Goal: Information Seeking & Learning: Learn about a topic

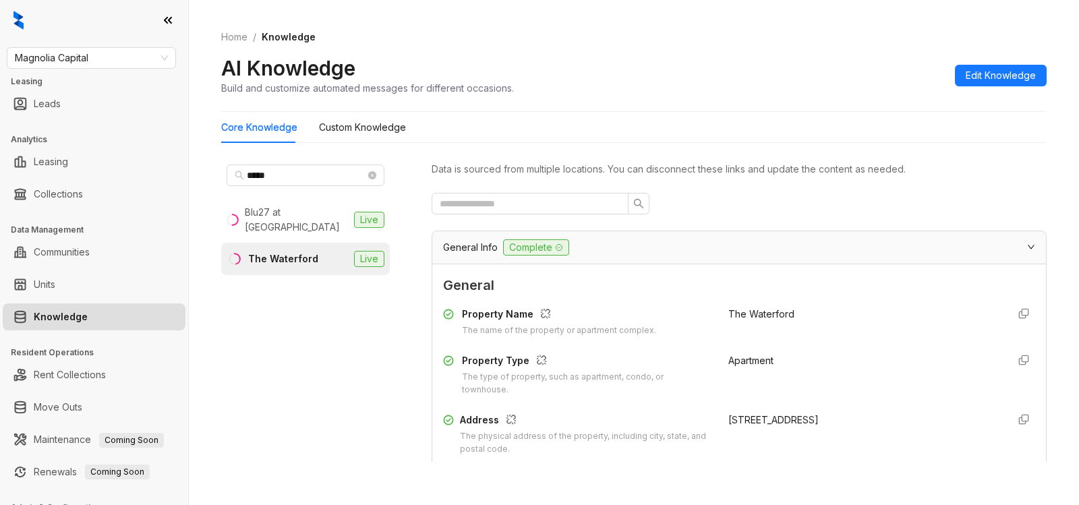
scroll to position [1927, 0]
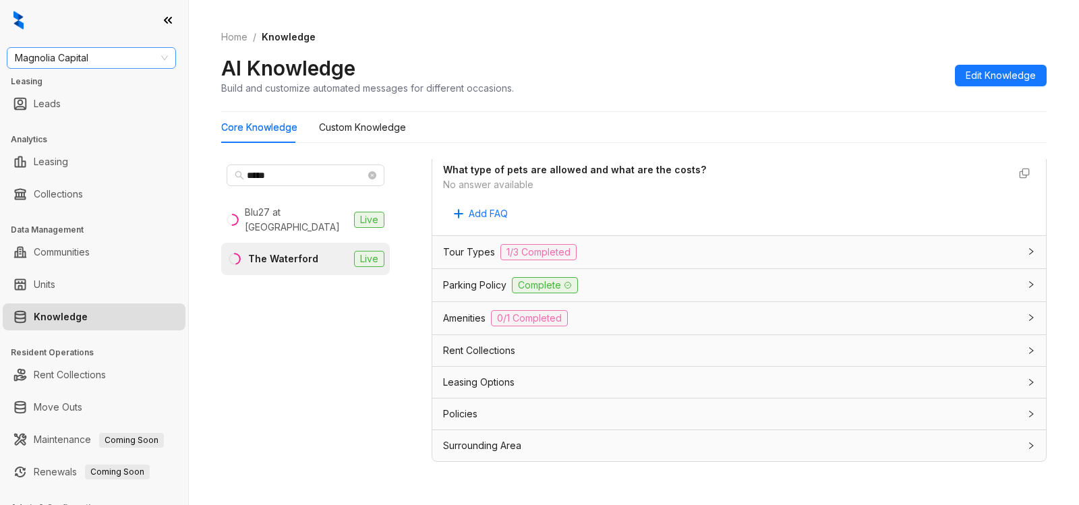
click at [95, 59] on span "Magnolia Capital" at bounding box center [91, 58] width 153 height 20
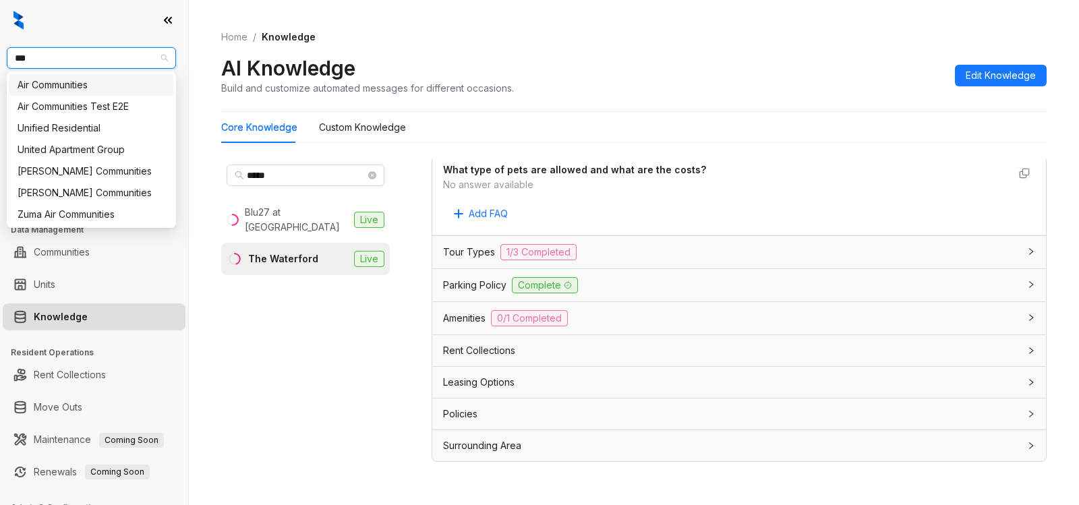
type input "****"
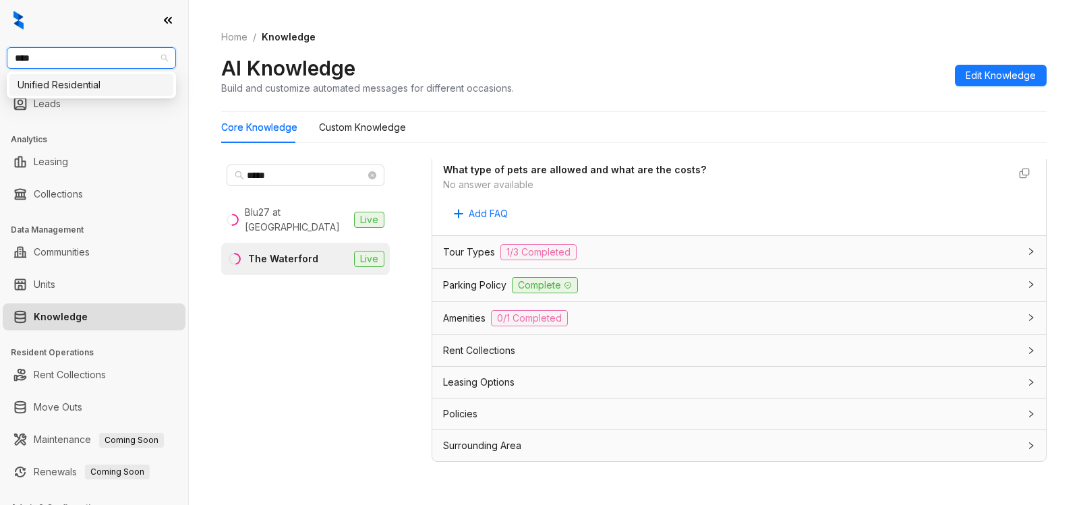
click at [88, 93] on div "Unified Residential" at bounding box center [91, 85] width 164 height 22
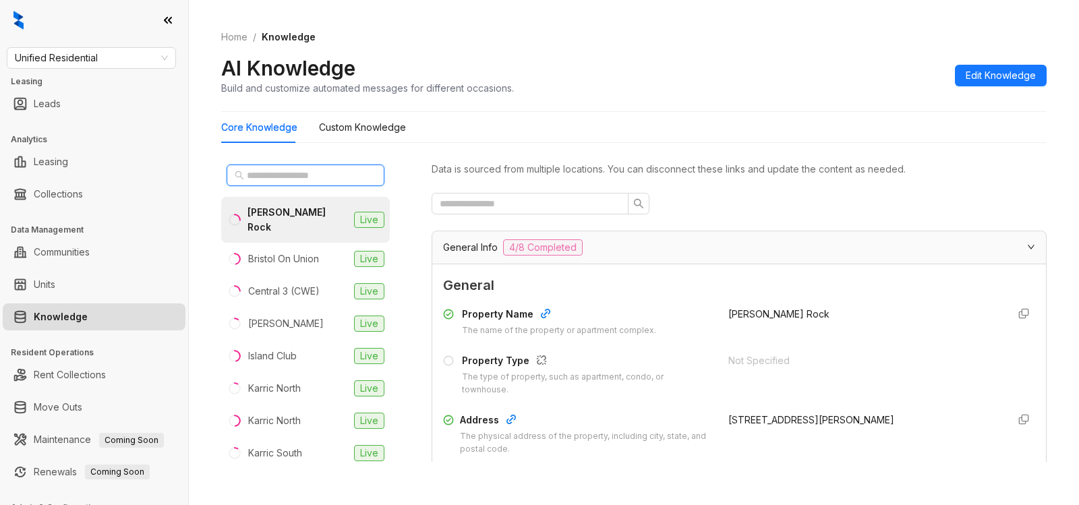
click at [306, 176] on input "text" at bounding box center [306, 175] width 119 height 15
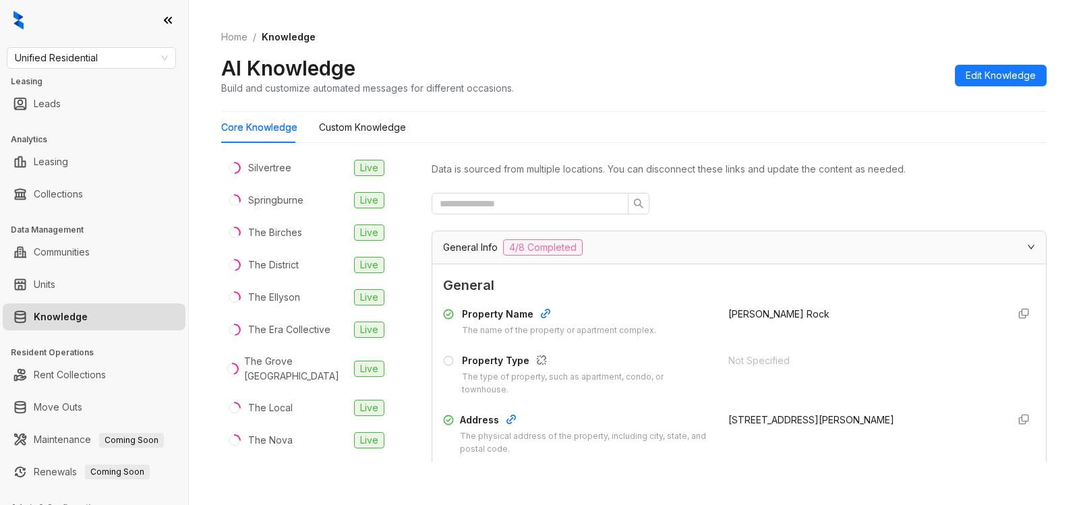
scroll to position [352, 0]
click at [265, 399] on div "The Local" at bounding box center [270, 406] width 45 height 15
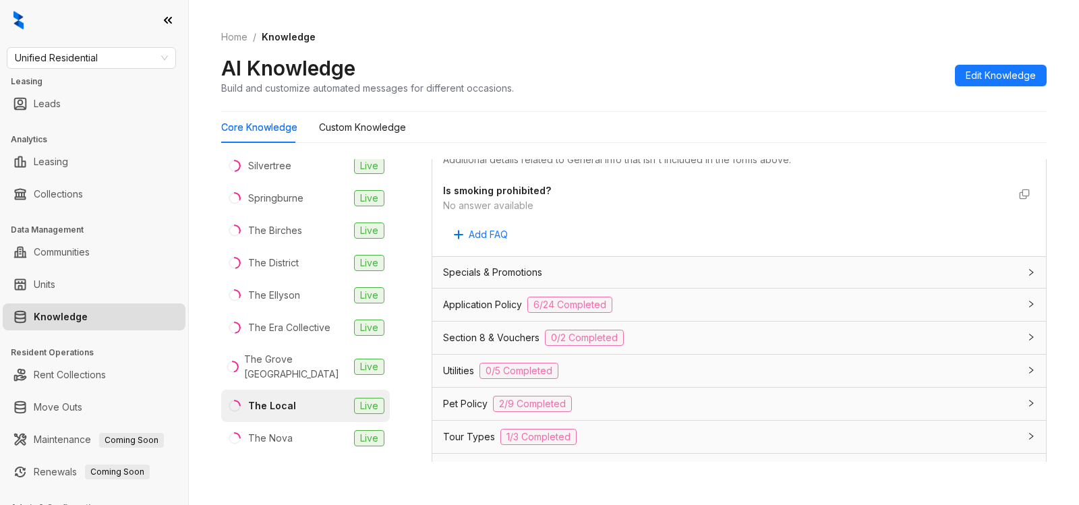
scroll to position [794, 0]
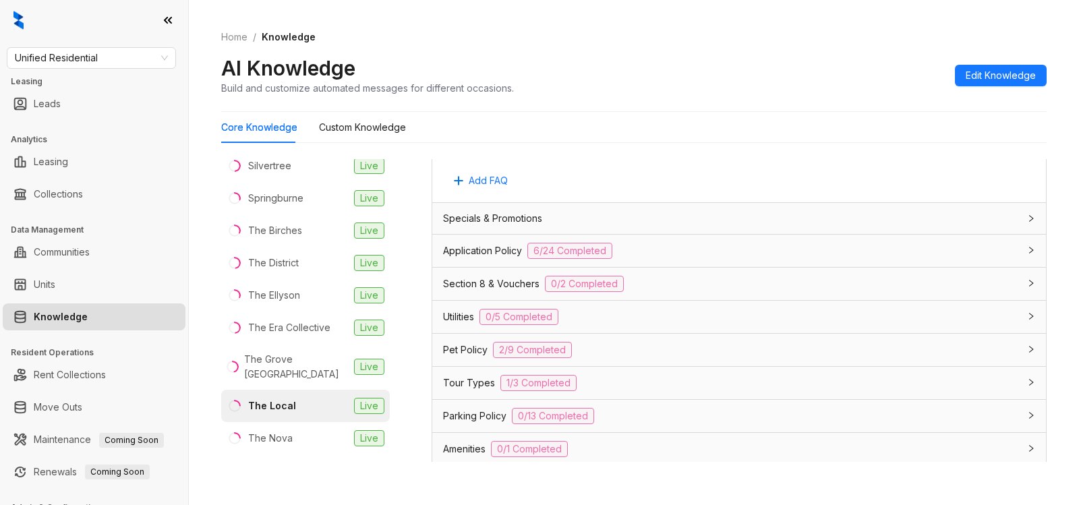
click at [728, 247] on div "Application Policy 6/24 Completed" at bounding box center [731, 251] width 576 height 16
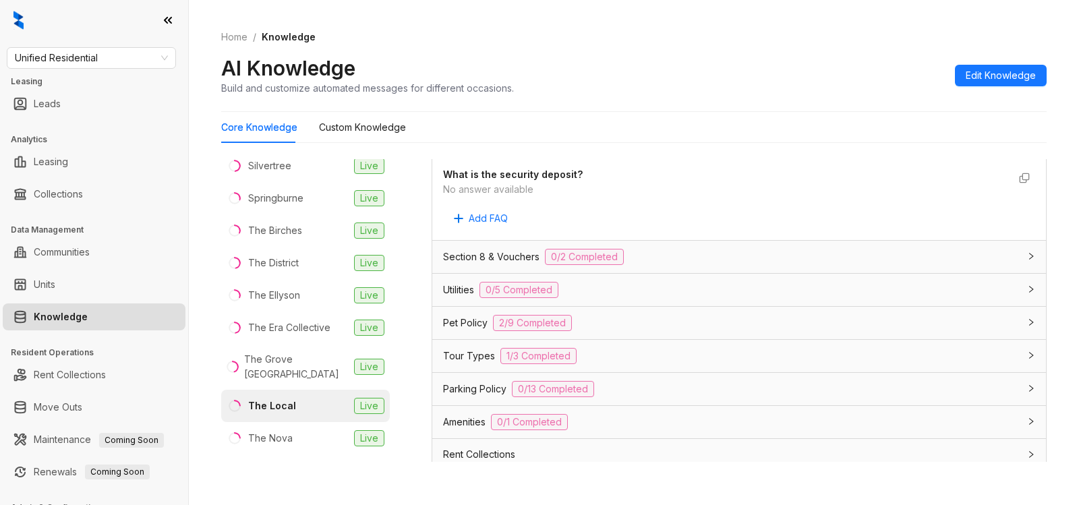
scroll to position [2438, 0]
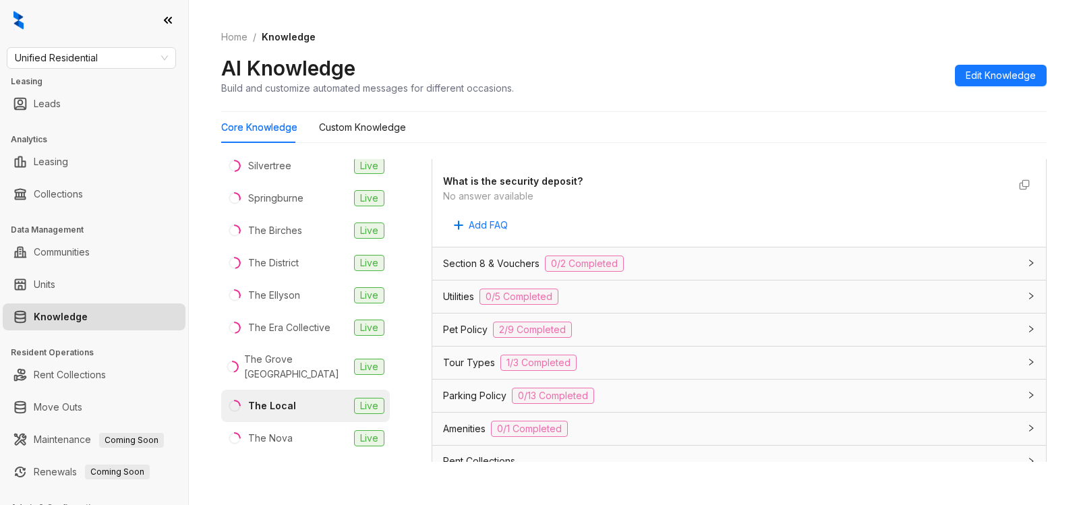
click at [645, 336] on div "Pet Policy 2/9 Completed" at bounding box center [731, 330] width 576 height 16
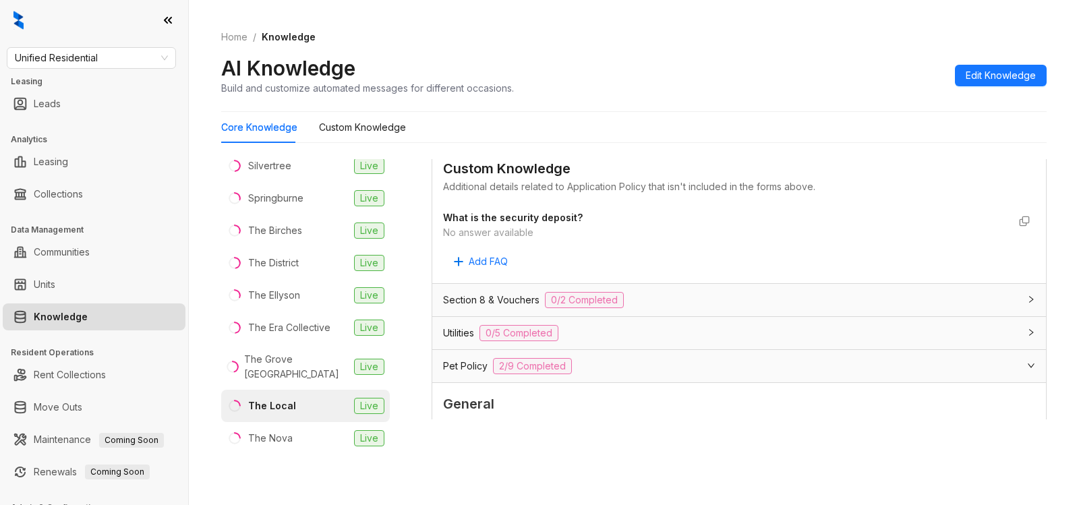
scroll to position [2377, 0]
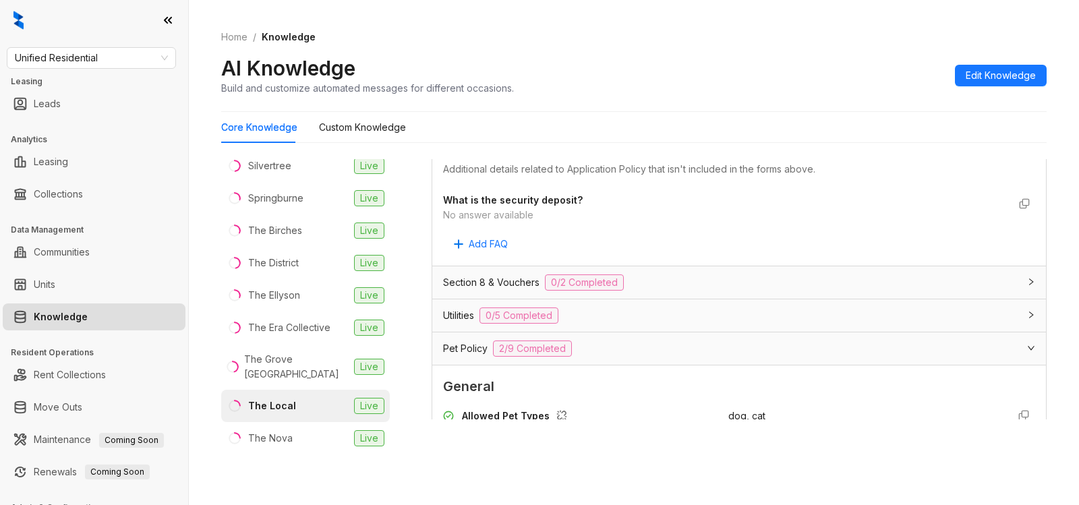
click at [605, 310] on div "Utilities 0/5 Completed" at bounding box center [731, 315] width 576 height 16
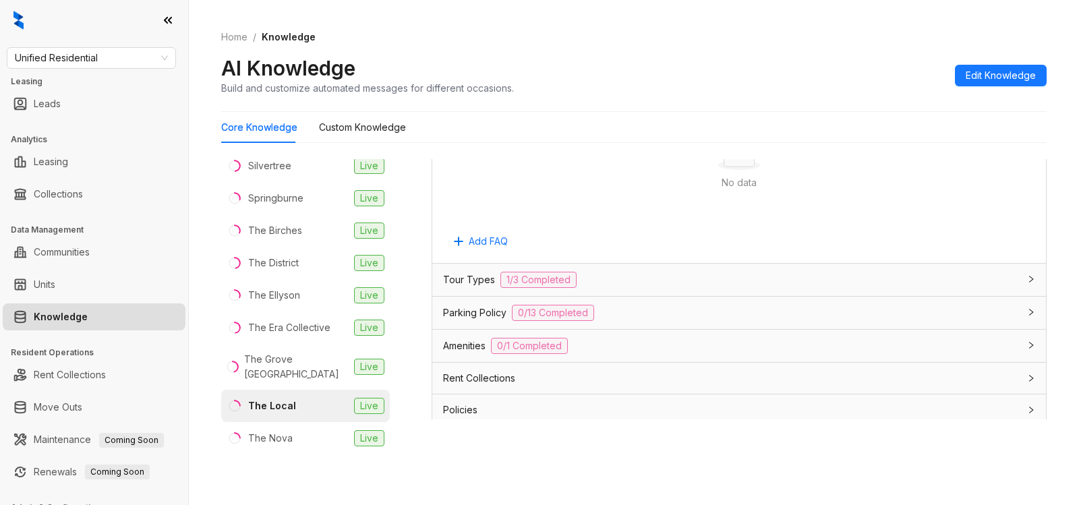
scroll to position [3641, 0]
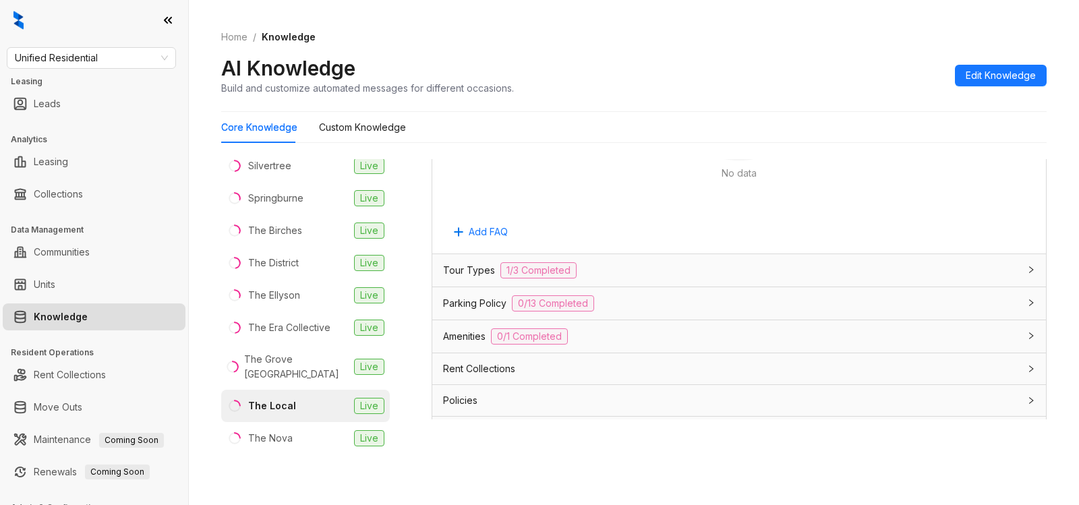
click at [619, 312] on div "Parking Policy 0/13 Completed" at bounding box center [731, 303] width 576 height 16
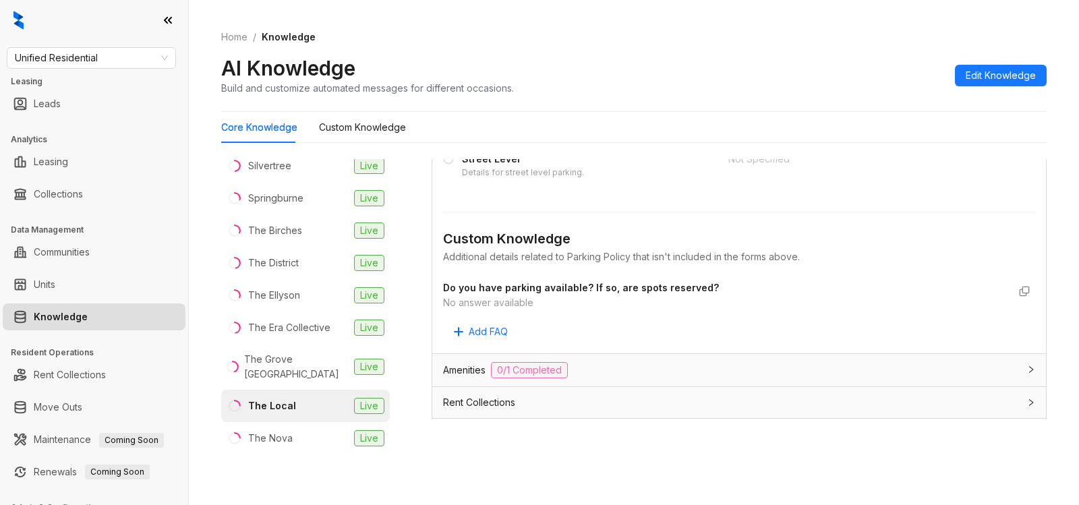
scroll to position [4562, 0]
